Goal: Information Seeking & Learning: Check status

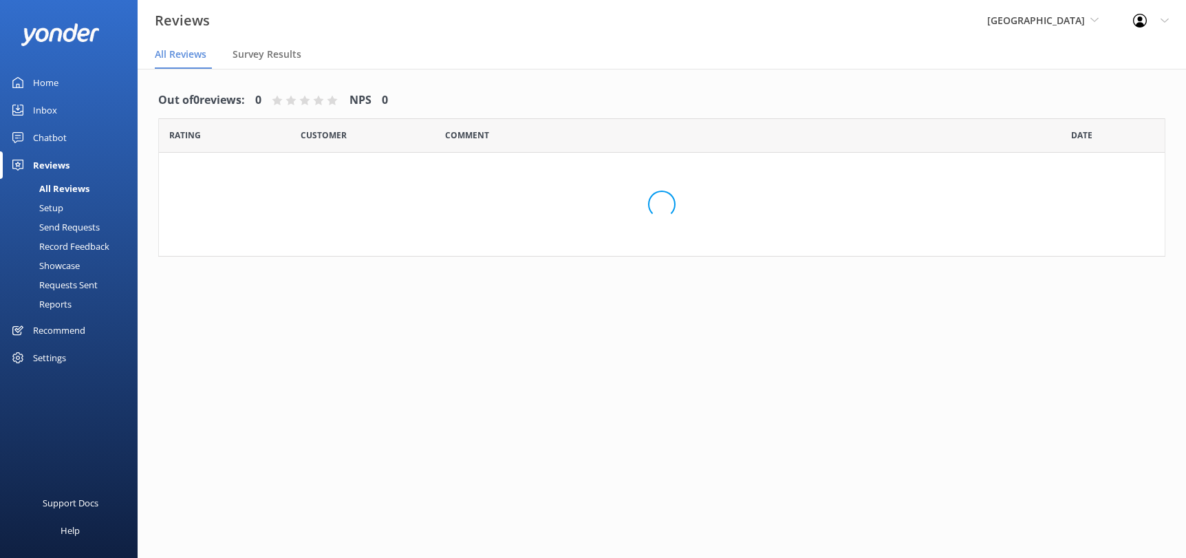
scroll to position [27, 0]
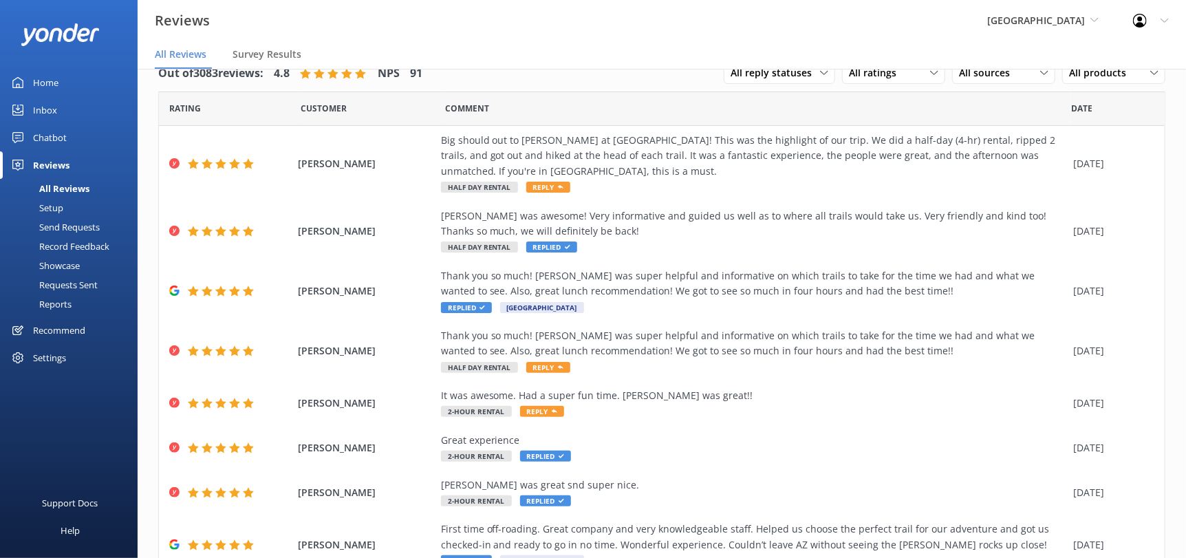
click at [558, 62] on nav "All Reviews Survey Results" at bounding box center [662, 55] width 1048 height 28
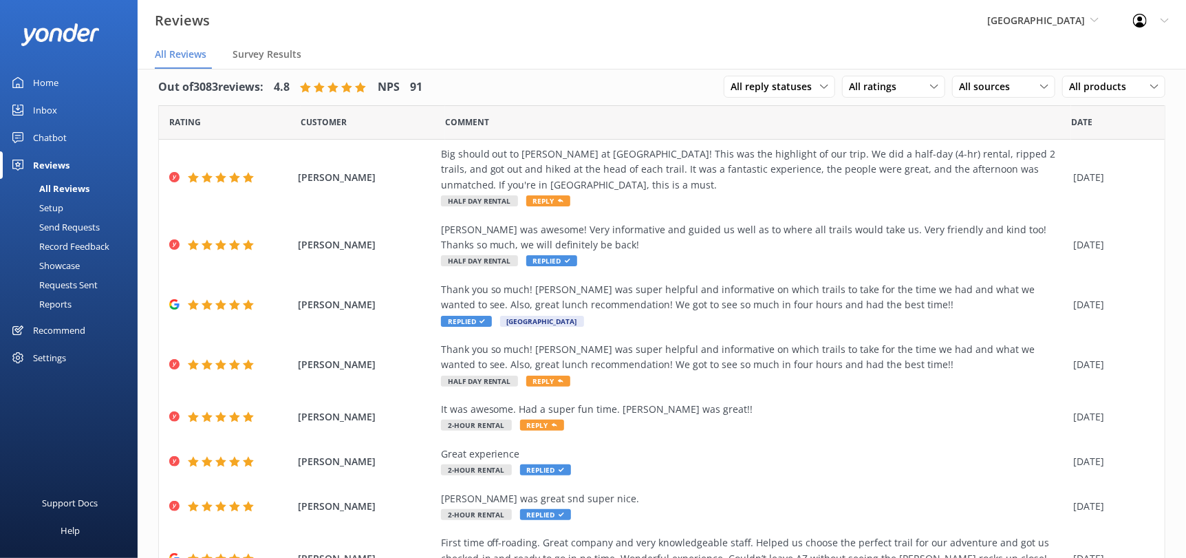
scroll to position [0, 0]
